Goal: Obtain resource: Download file/media

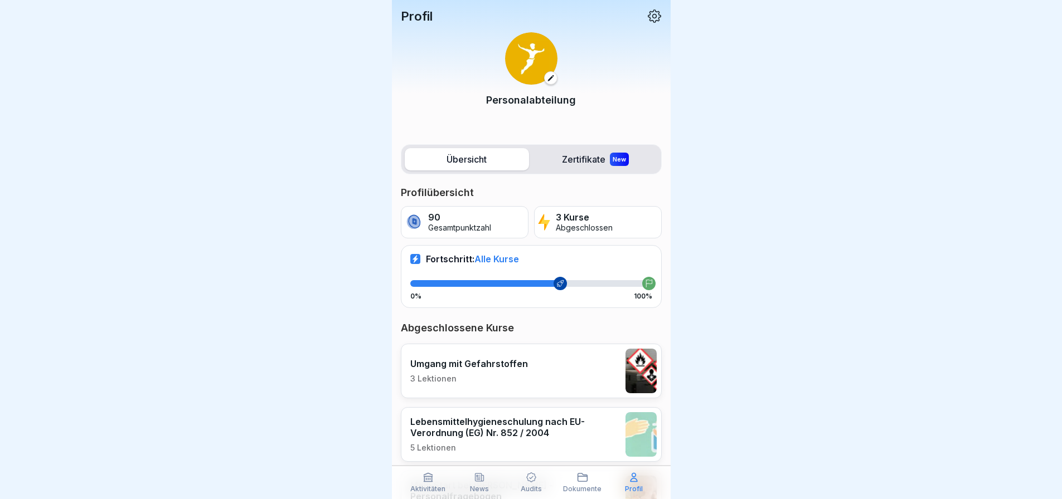
scroll to position [8, 0]
click at [478, 479] on icon at bounding box center [479, 478] width 8 height 8
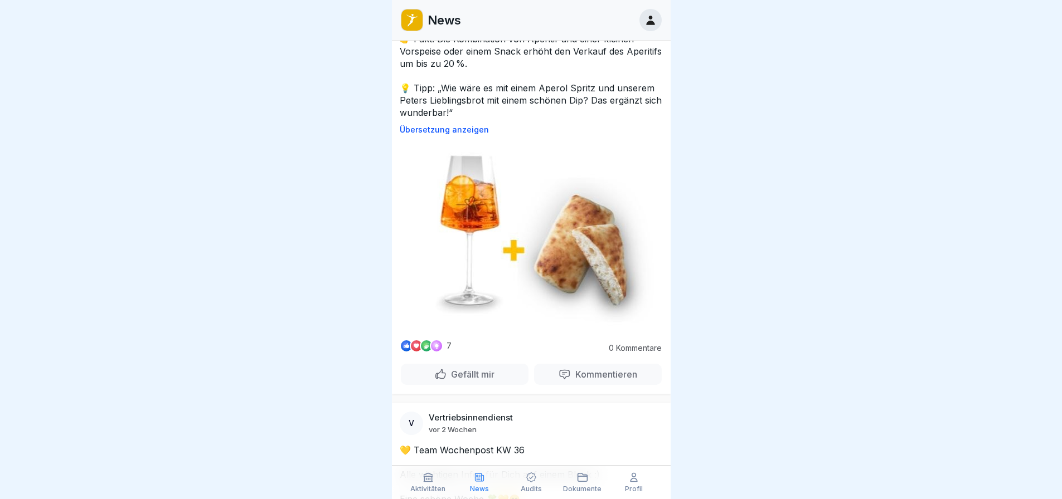
scroll to position [12106, 0]
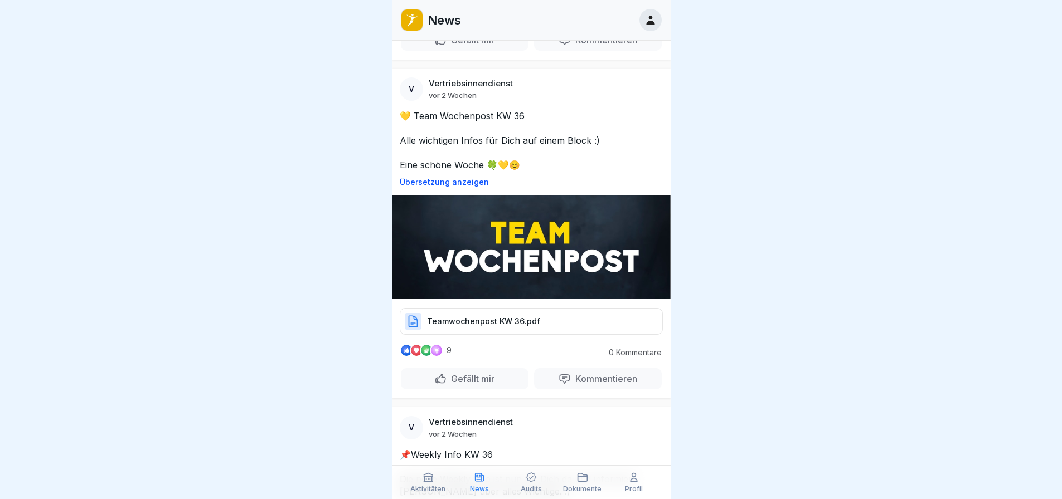
click at [337, 148] on div at bounding box center [531, 249] width 1062 height 499
click at [322, 193] on div at bounding box center [531, 249] width 1062 height 499
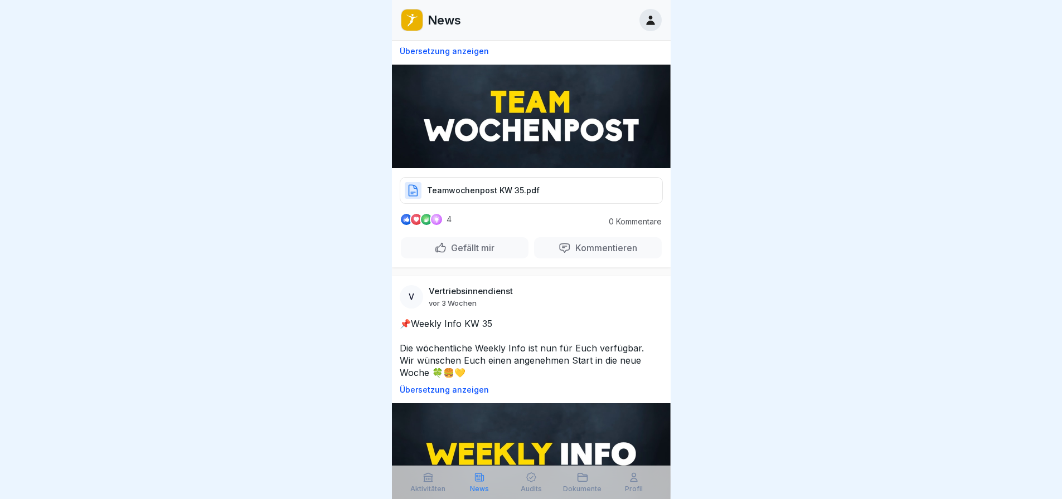
scroll to position [17136, 0]
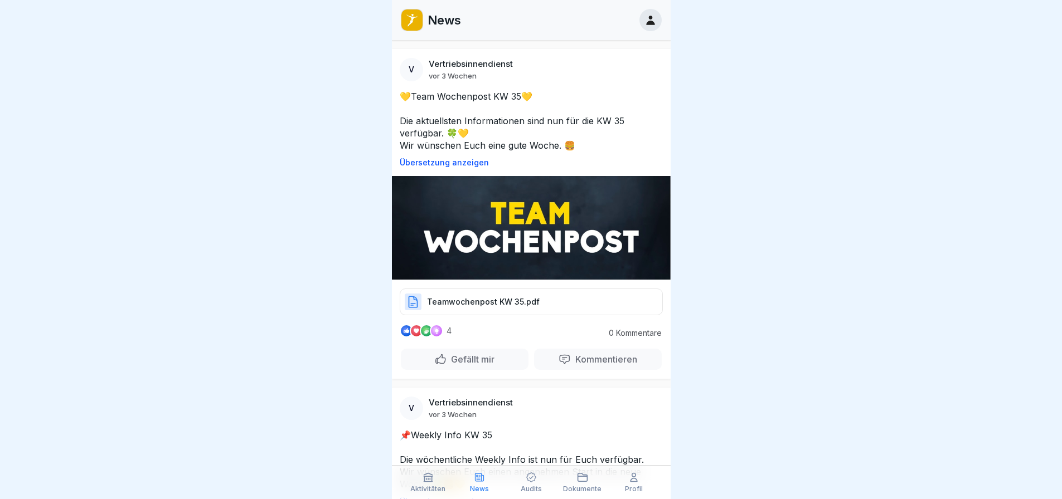
click at [473, 296] on p "Teamwochenpost KW 35.pdf" at bounding box center [483, 301] width 113 height 11
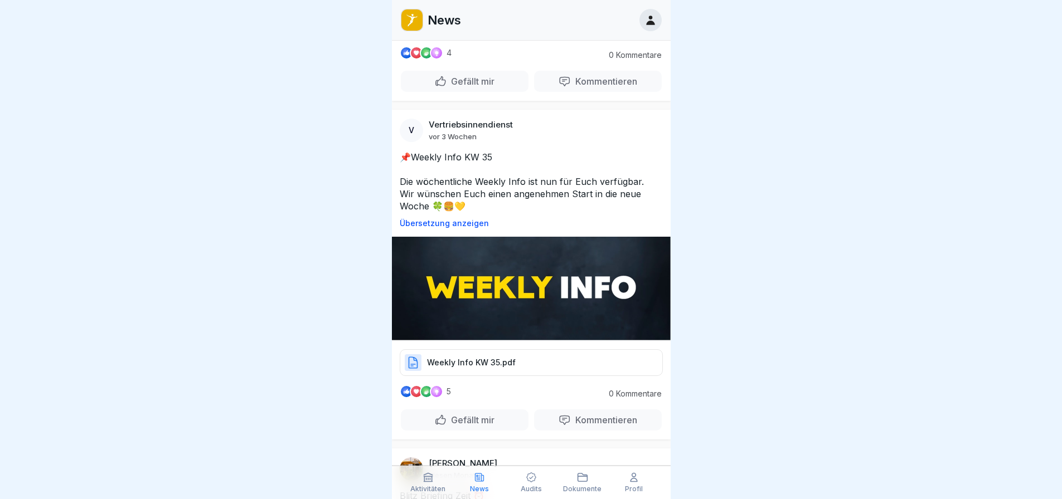
scroll to position [17415, 0]
click at [477, 357] on p "Weekly Info KW 35.pdf" at bounding box center [471, 362] width 89 height 11
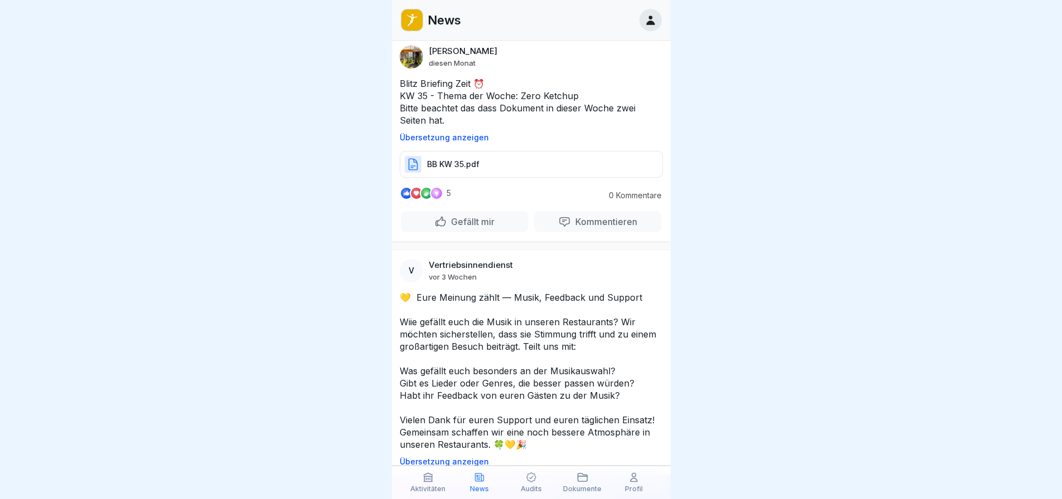
scroll to position [18864, 0]
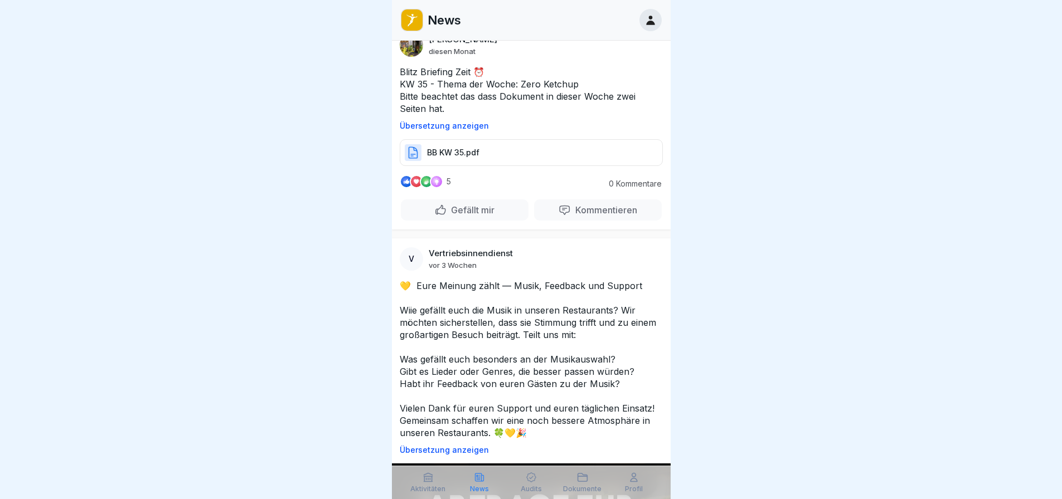
click at [707, 364] on div at bounding box center [531, 249] width 1062 height 499
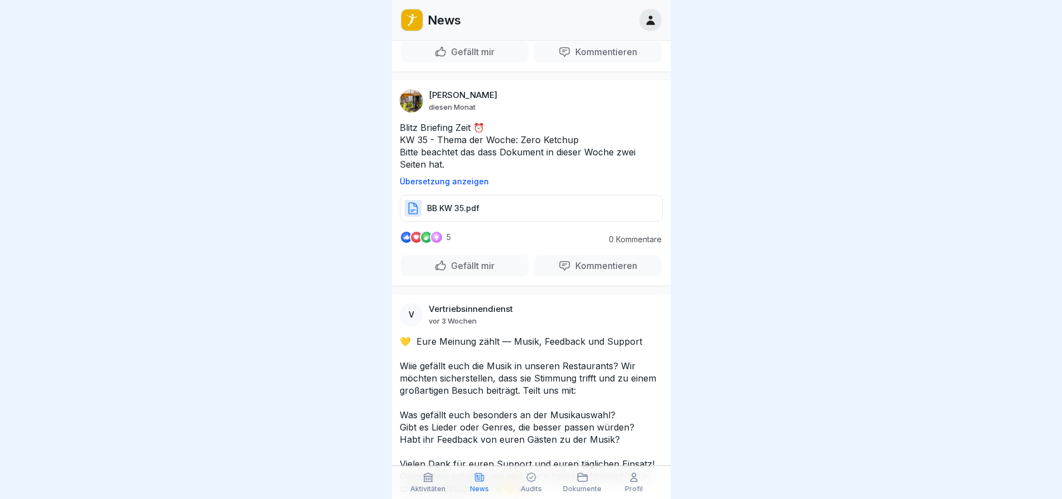
scroll to position [0, 0]
click at [239, 169] on div at bounding box center [531, 249] width 1062 height 499
click at [314, 217] on div at bounding box center [531, 249] width 1062 height 499
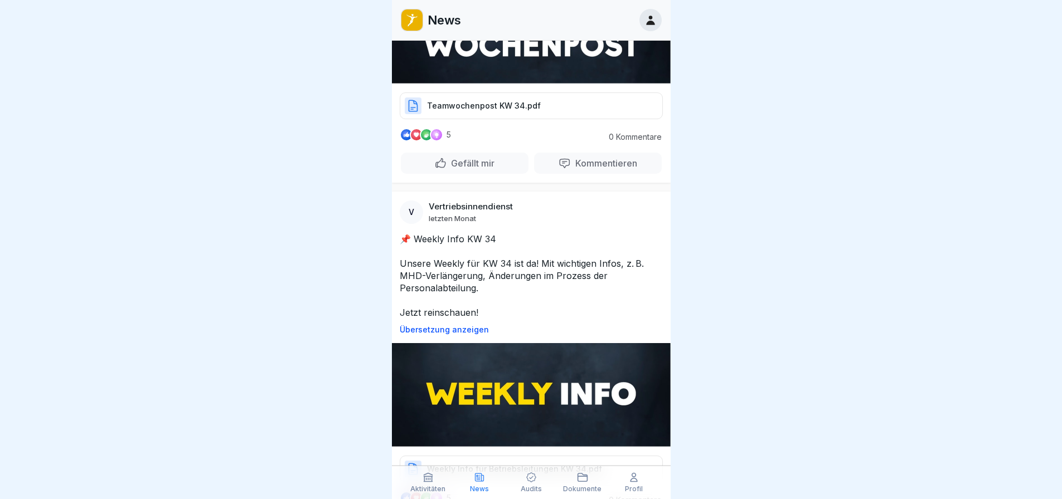
scroll to position [22195, 0]
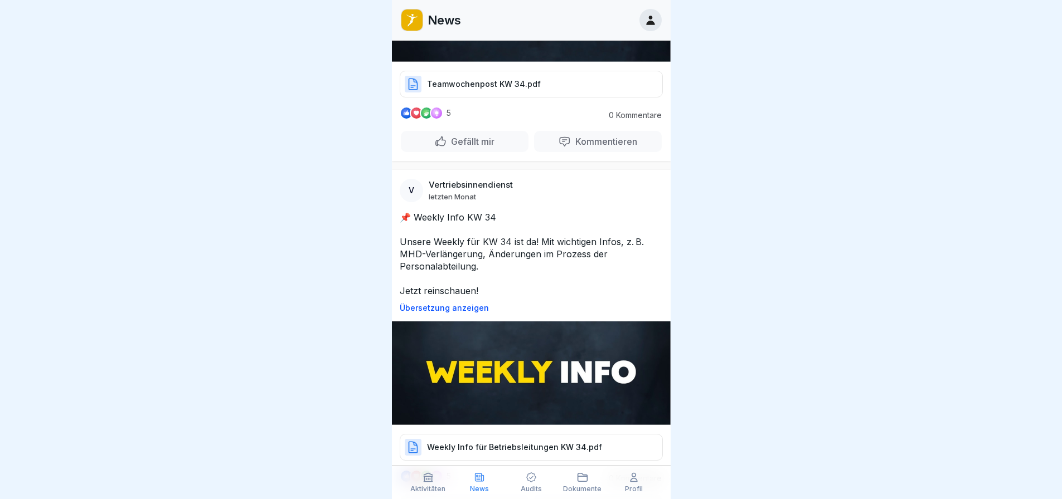
click at [483, 442] on p "Weekly Info für Betriebsleitungen KW 34.pdf" at bounding box center [514, 447] width 175 height 11
click at [555, 434] on div "Weekly Info für Betriebsleitungen KW 34.pdf" at bounding box center [531, 447] width 263 height 27
